Goal: Task Accomplishment & Management: Manage account settings

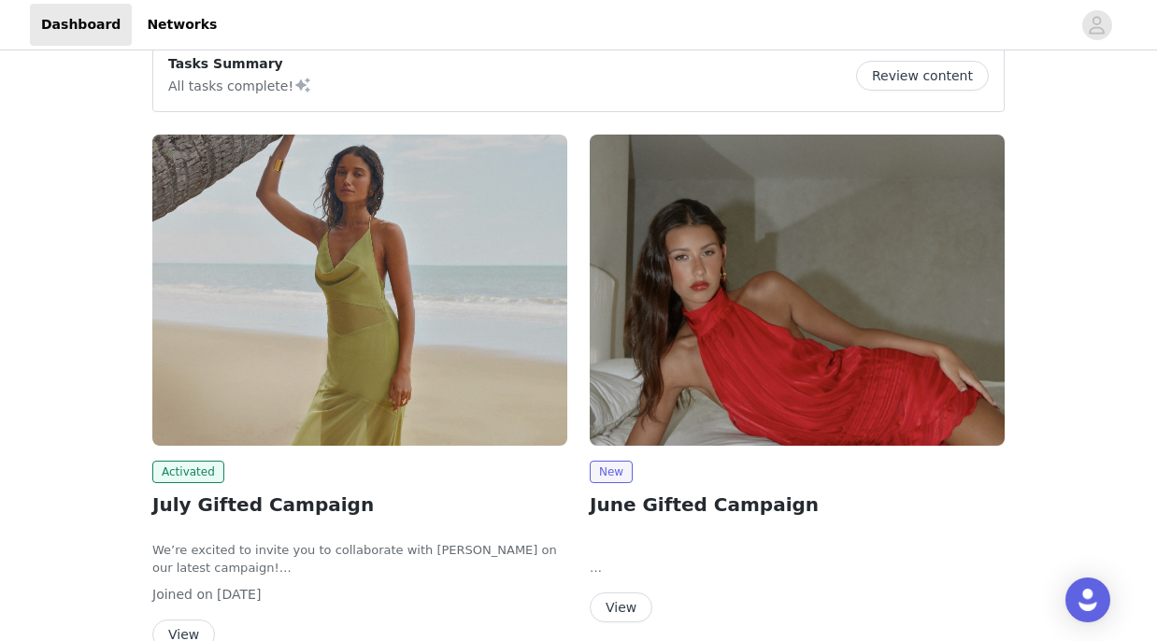
scroll to position [29, 0]
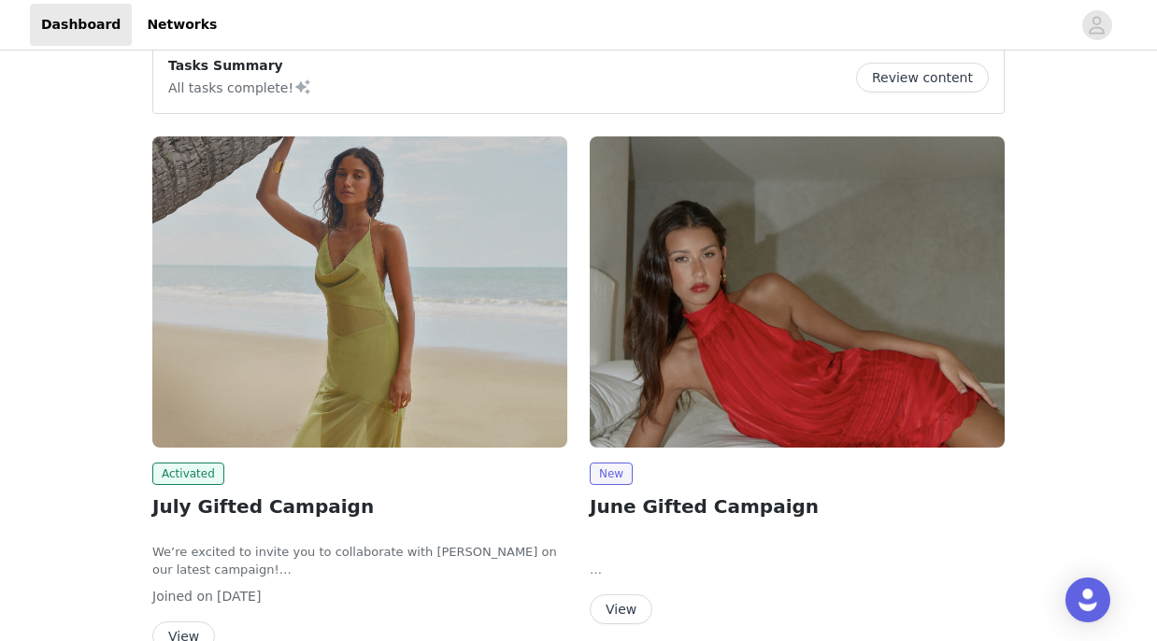
click at [897, 77] on button "Review content" at bounding box center [922, 78] width 133 height 30
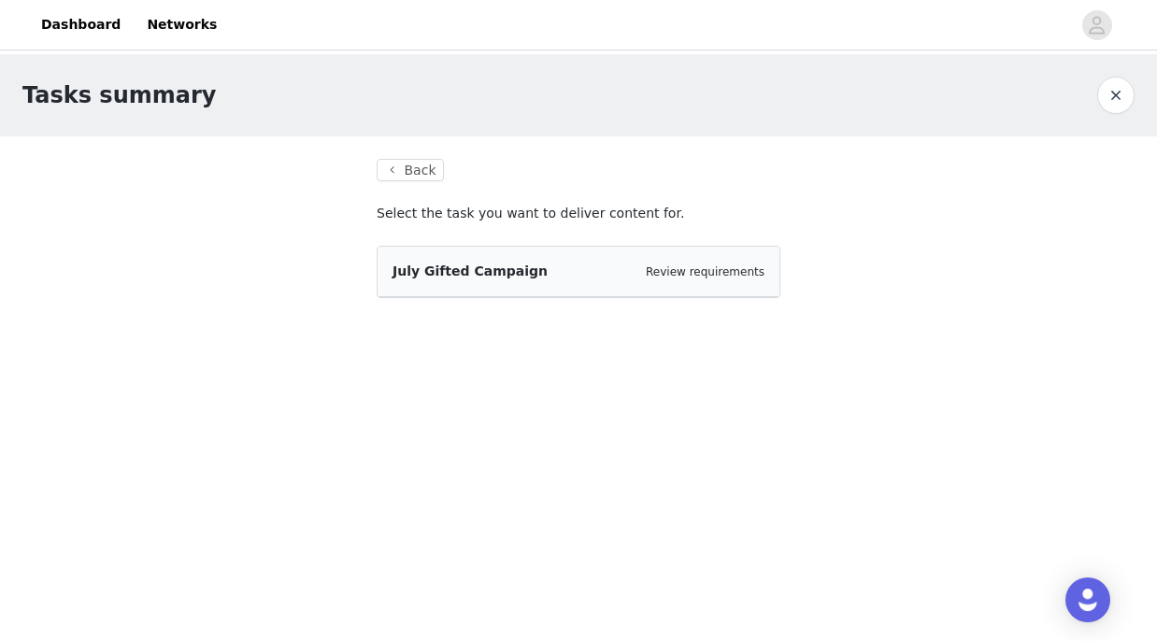
click at [592, 279] on div "July Gifted Campaign Review requirements" at bounding box center [579, 272] width 372 height 20
click at [706, 279] on div "Review requirements" at bounding box center [705, 272] width 119 height 19
click at [414, 168] on button "Back" at bounding box center [410, 170] width 67 height 22
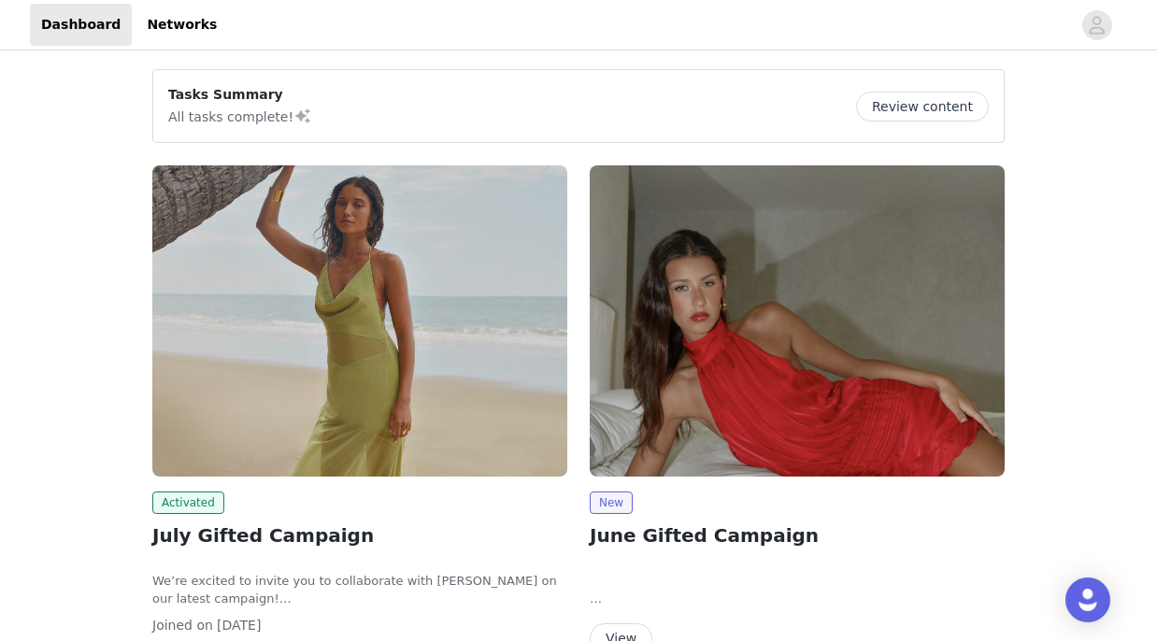
scroll to position [135, 0]
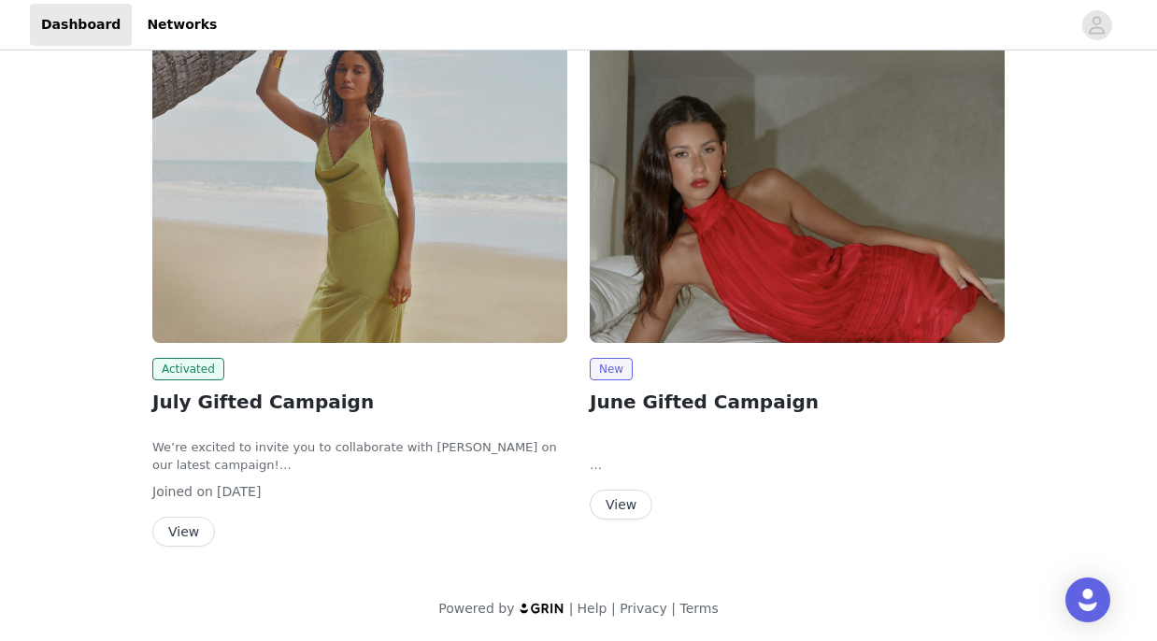
click at [166, 540] on button "View" at bounding box center [183, 532] width 63 height 30
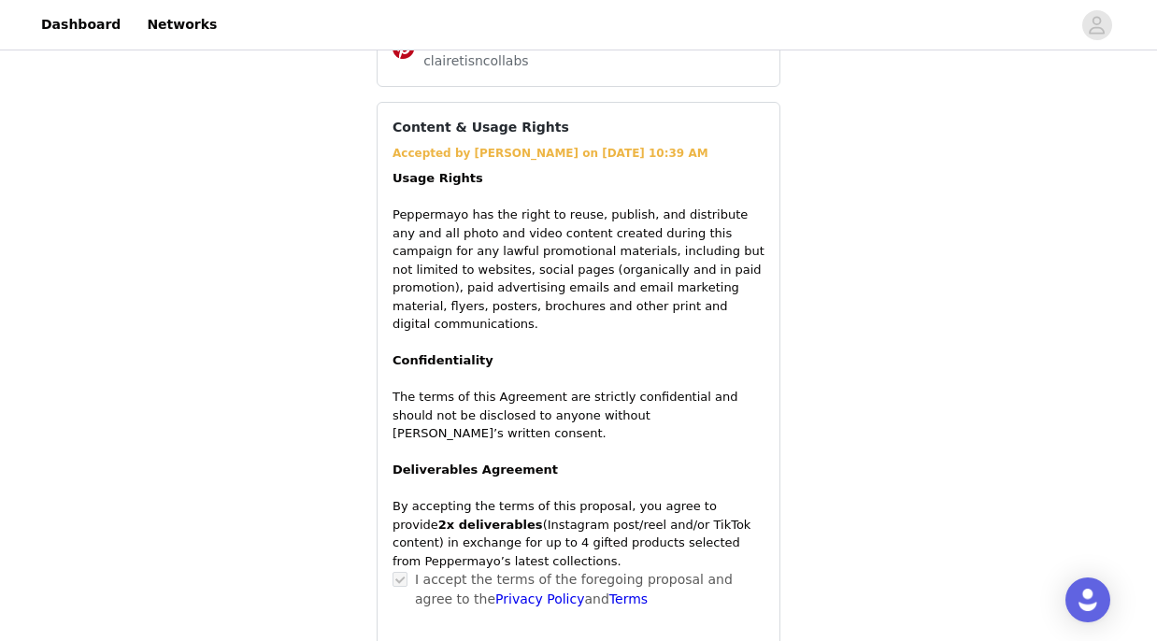
scroll to position [2065, 0]
